Goal: Navigation & Orientation: Find specific page/section

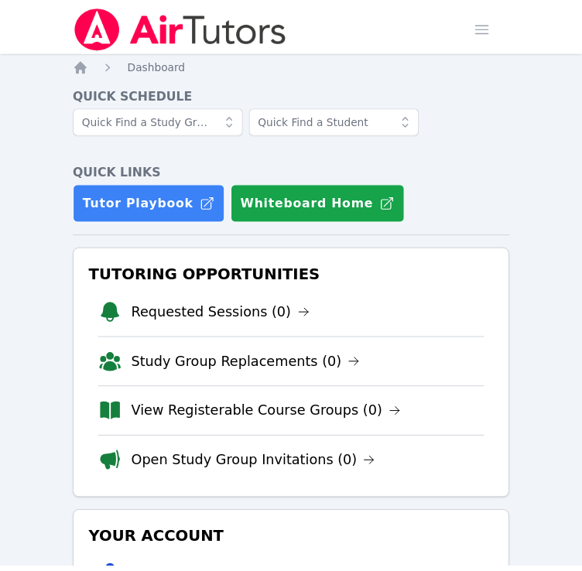
scroll to position [288, 0]
